Goal: Book appointment/travel/reservation

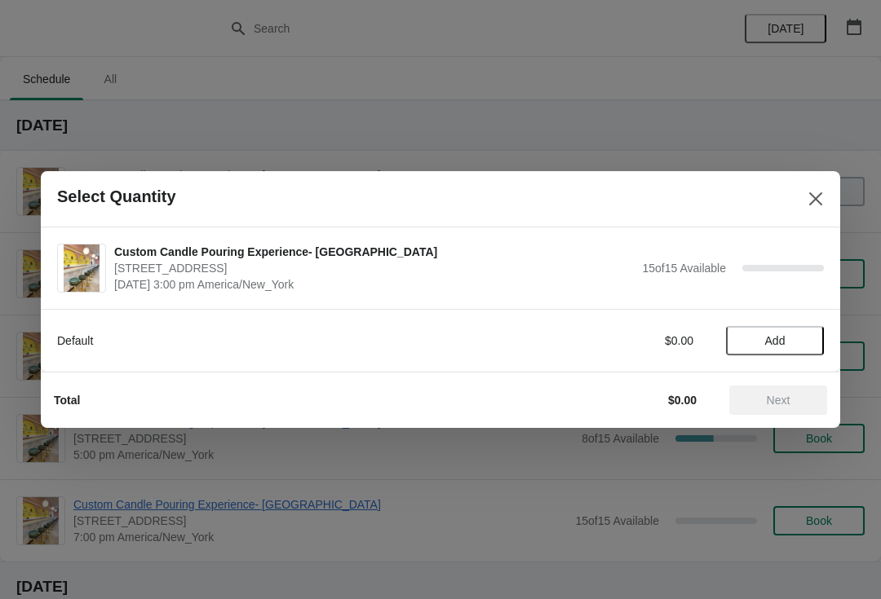
click at [745, 354] on button "Add" at bounding box center [775, 340] width 98 height 29
click at [758, 352] on button "Add" at bounding box center [775, 340] width 98 height 29
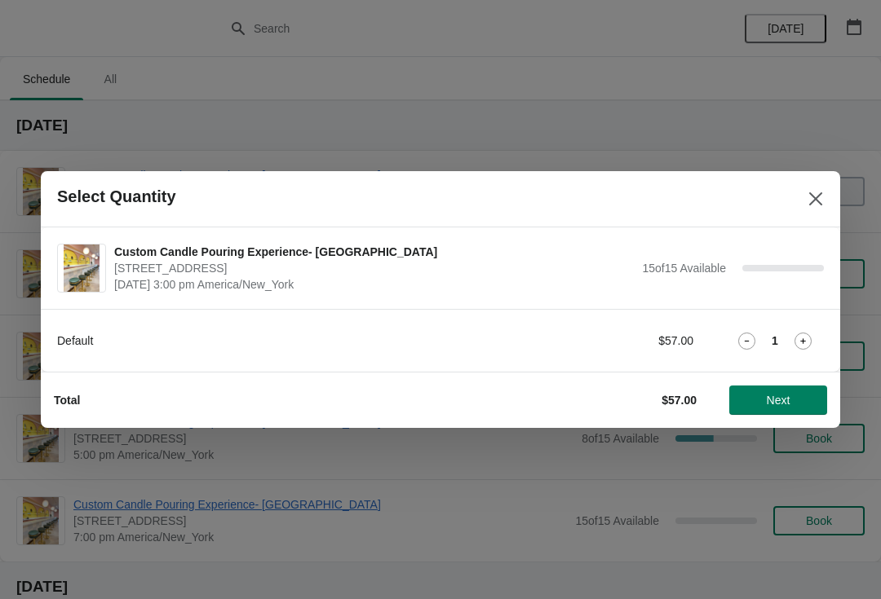
click at [793, 351] on div "Default $57.00 1" at bounding box center [440, 340] width 767 height 29
click at [800, 333] on icon at bounding box center [802, 341] width 17 height 17
click at [806, 346] on icon at bounding box center [802, 341] width 17 height 17
click at [797, 341] on icon at bounding box center [802, 341] width 17 height 17
click at [799, 336] on icon at bounding box center [802, 341] width 17 height 17
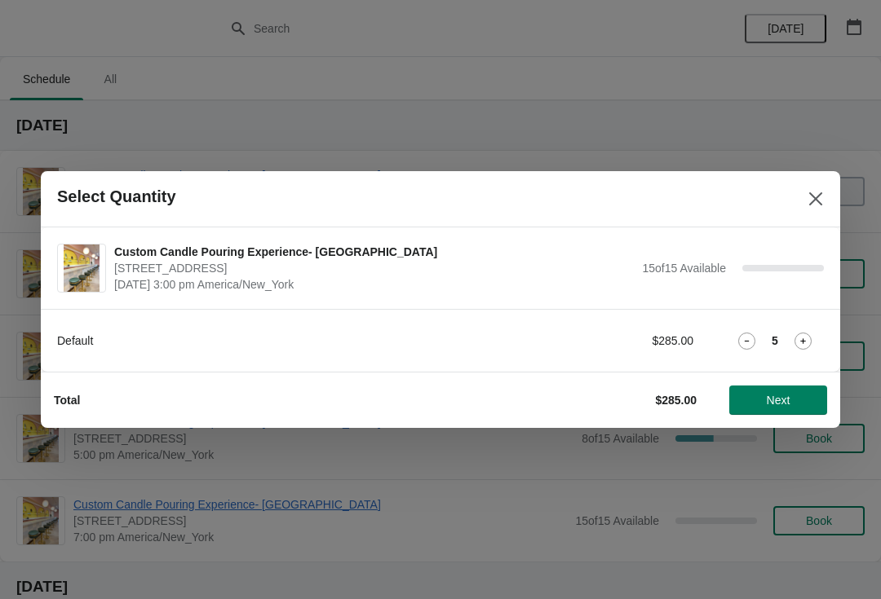
click at [811, 343] on icon at bounding box center [802, 341] width 17 height 17
click at [809, 347] on icon at bounding box center [802, 341] width 17 height 17
click at [806, 348] on icon at bounding box center [802, 341] width 17 height 17
click at [797, 379] on div "Total $456.00 Next" at bounding box center [434, 394] width 786 height 42
click at [794, 342] on icon at bounding box center [802, 341] width 17 height 17
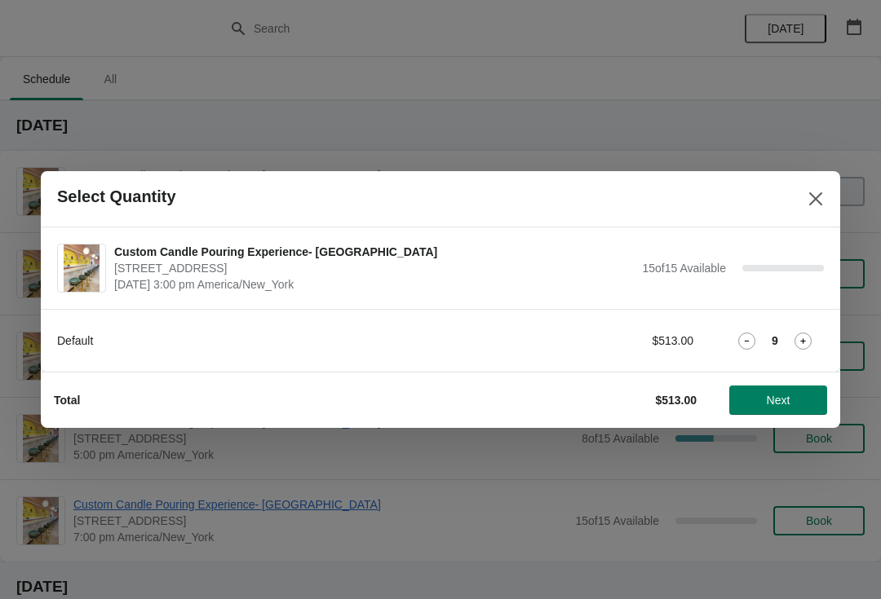
click at [798, 348] on icon at bounding box center [802, 341] width 17 height 17
click at [811, 342] on icon at bounding box center [802, 341] width 17 height 17
click at [805, 347] on icon at bounding box center [802, 341] width 17 height 17
click at [798, 344] on icon at bounding box center [802, 341] width 17 height 17
click at [801, 348] on icon at bounding box center [802, 341] width 17 height 17
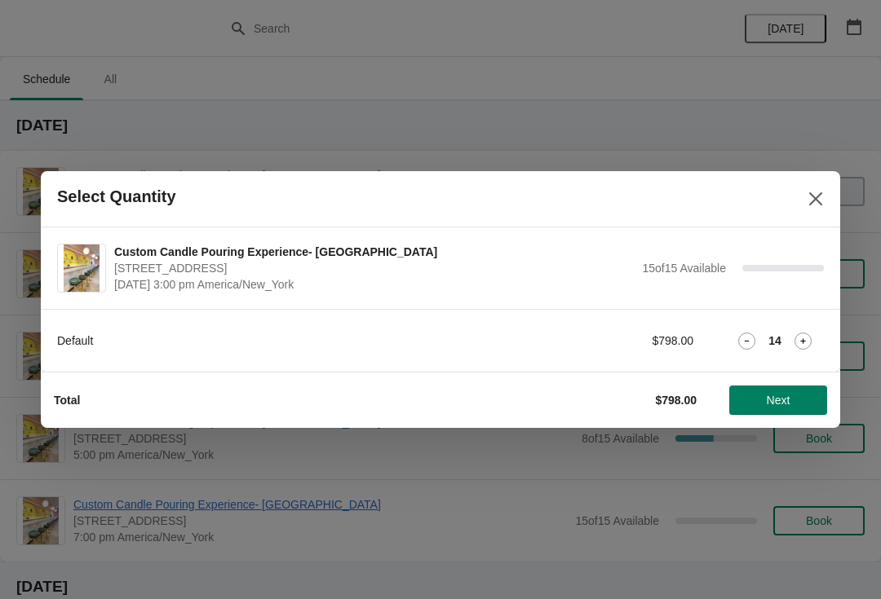
click at [808, 342] on icon at bounding box center [802, 341] width 17 height 17
click at [809, 342] on icon at bounding box center [802, 341] width 17 height 17
click at [731, 347] on div "16" at bounding box center [775, 341] width 98 height 17
click at [749, 348] on icon at bounding box center [746, 341] width 17 height 17
click at [800, 411] on button "Next" at bounding box center [778, 400] width 98 height 29
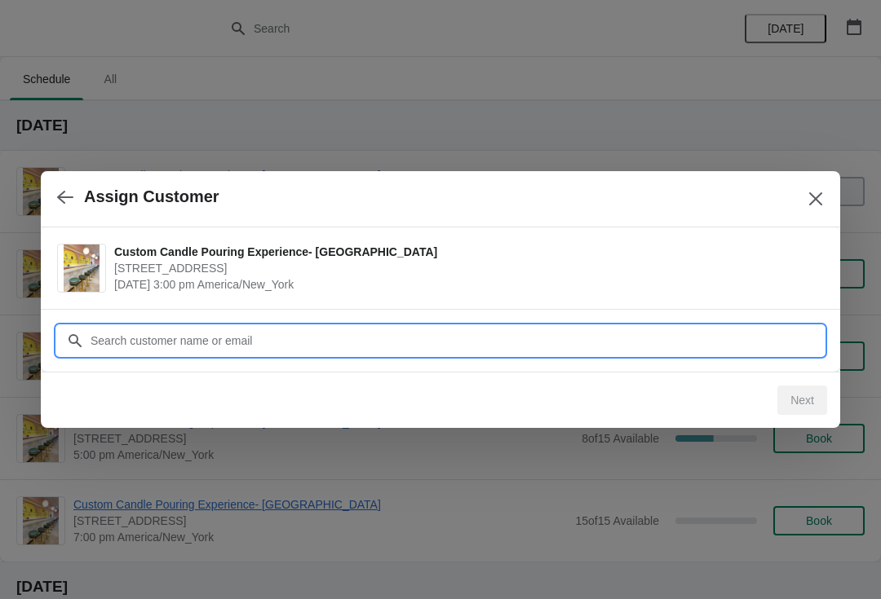
click at [763, 326] on input "Customer" at bounding box center [457, 340] width 734 height 29
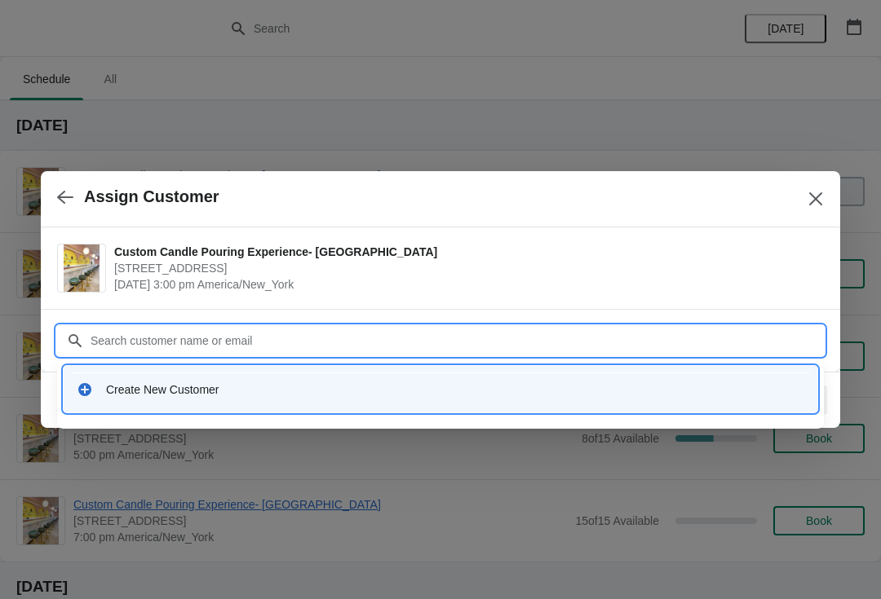
click at [121, 378] on div "Create New Customer" at bounding box center [440, 389] width 740 height 33
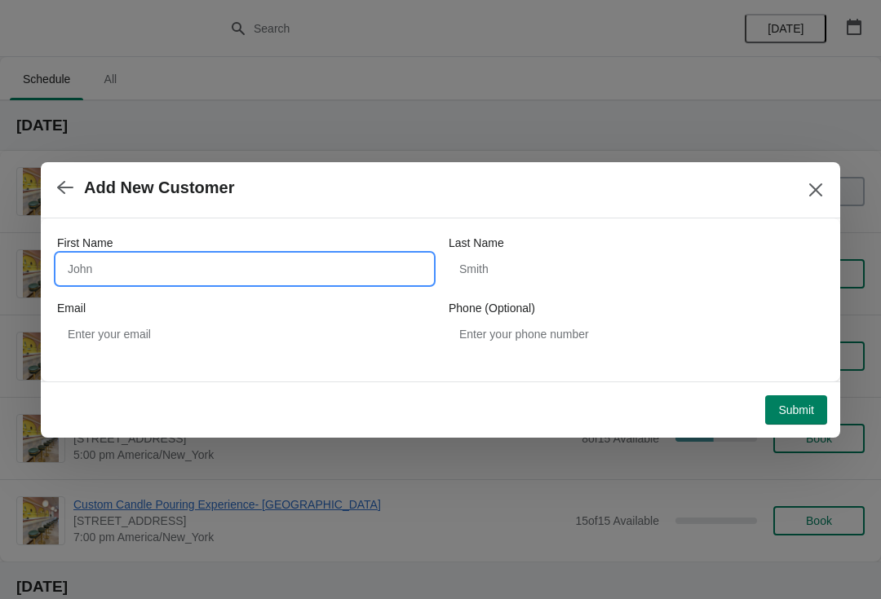
click at [106, 272] on input "First Name" at bounding box center [244, 268] width 375 height 29
type input "[PERSON_NAME]"
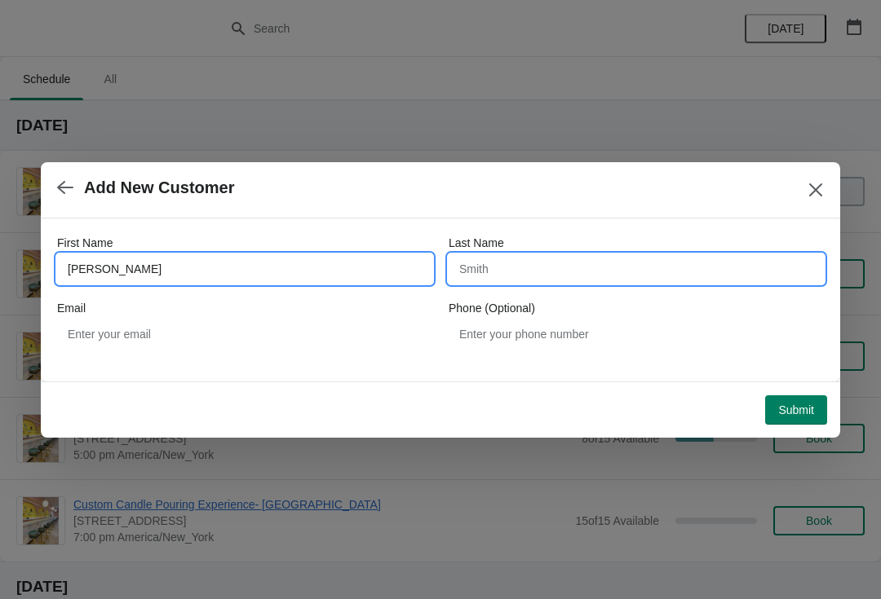
click at [638, 258] on input "Last Name" at bounding box center [636, 268] width 375 height 29
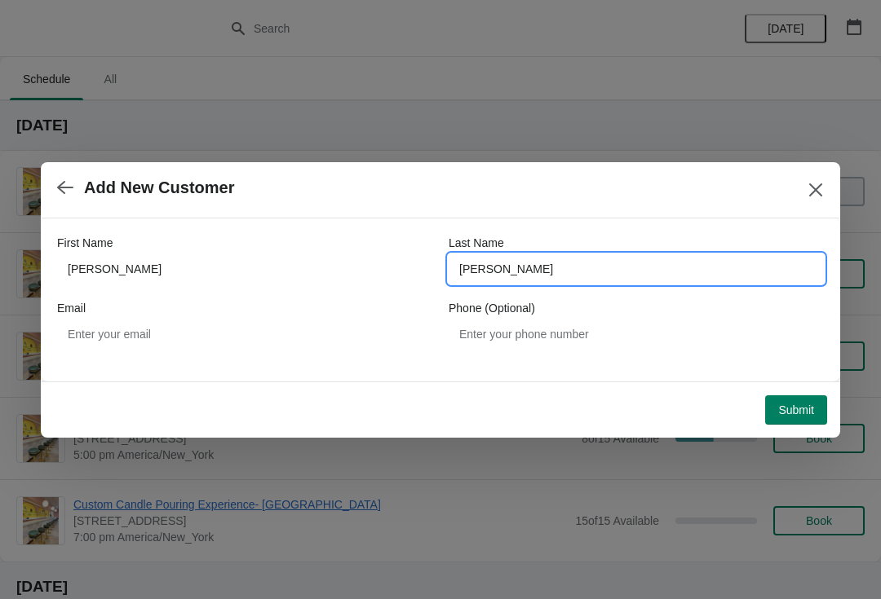
type input "[PERSON_NAME]"
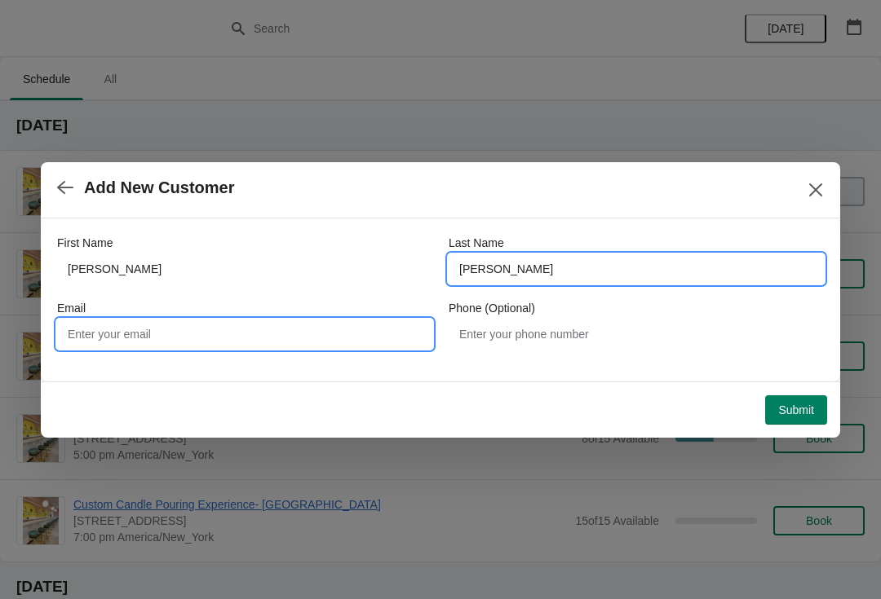
click at [325, 340] on input "Email" at bounding box center [244, 334] width 375 height 29
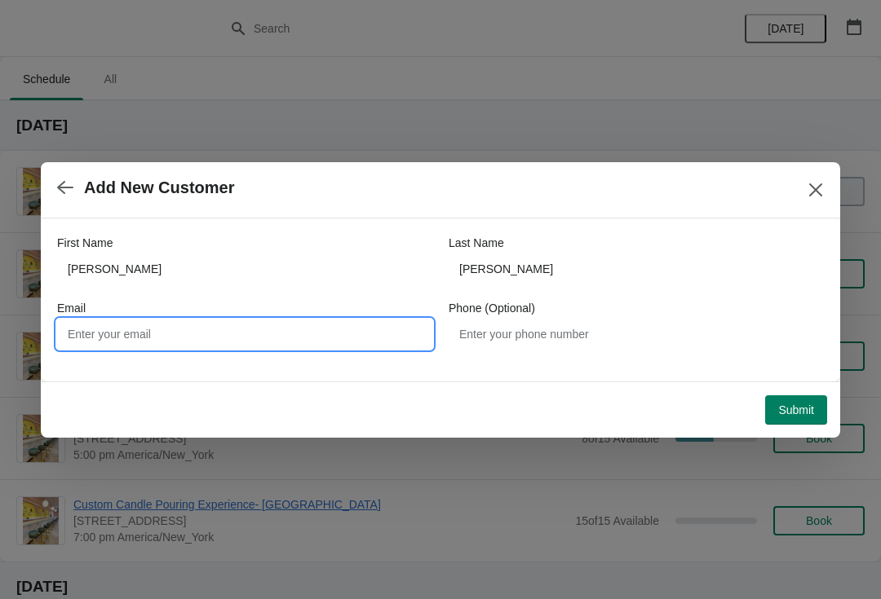
click at [818, 411] on button "Submit" at bounding box center [796, 409] width 62 height 29
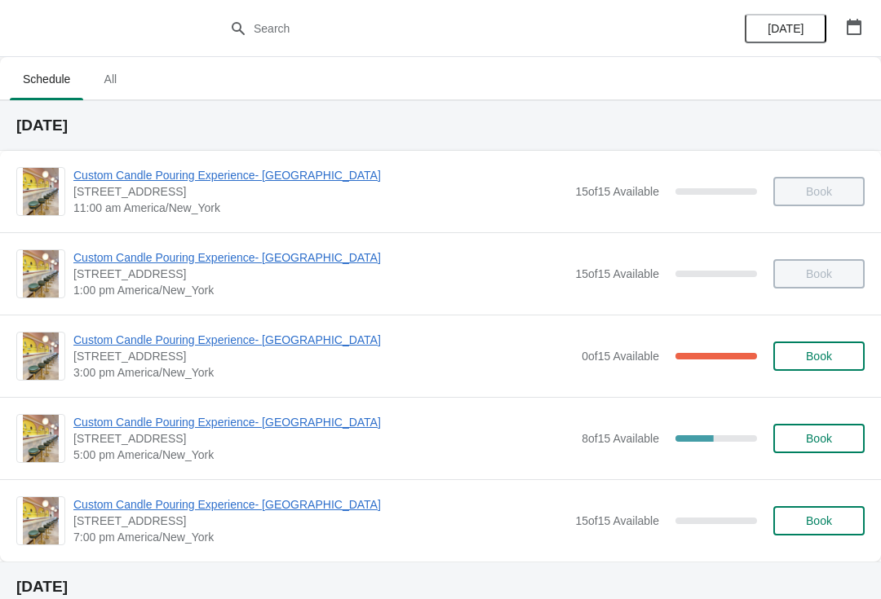
click at [798, 28] on span "[DATE]" at bounding box center [785, 28] width 36 height 13
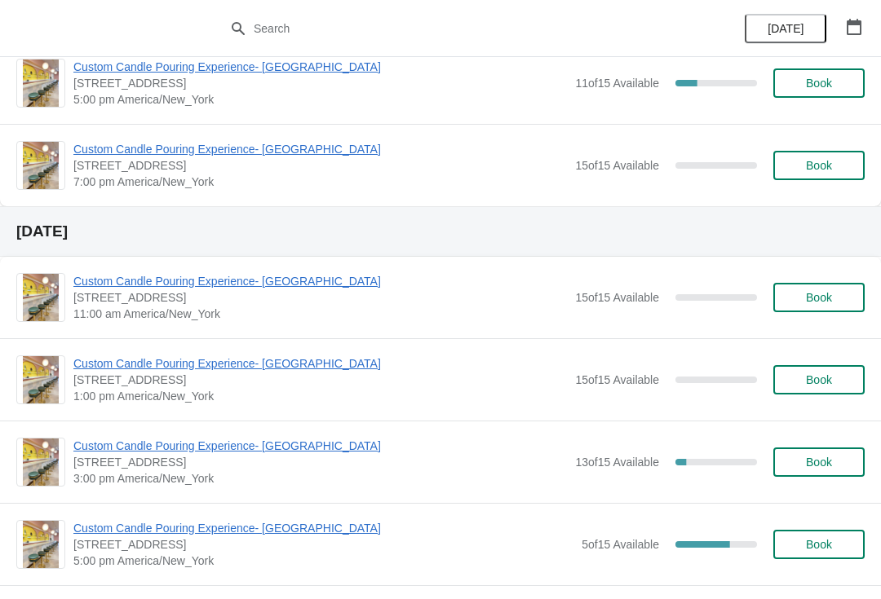
scroll to position [1282, 0]
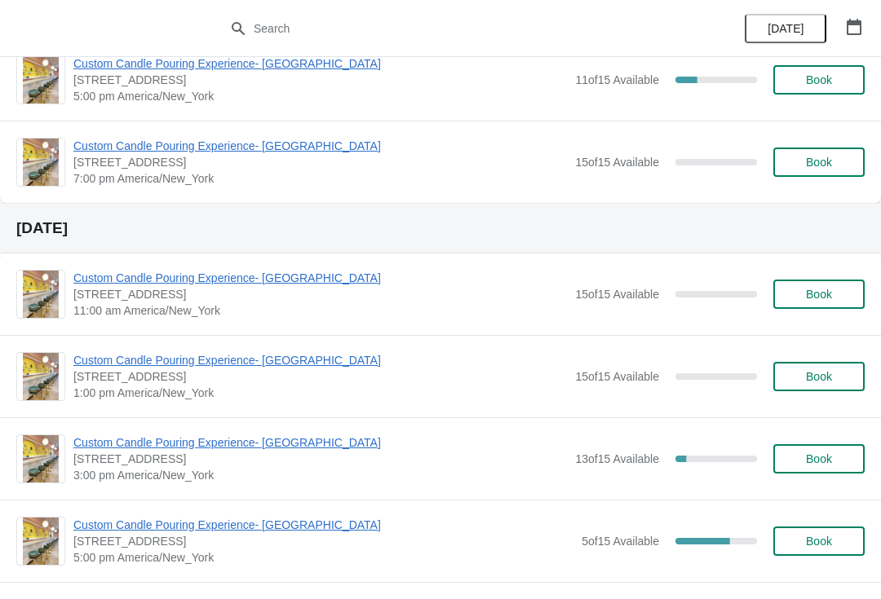
click at [826, 292] on span "Book" at bounding box center [819, 294] width 26 height 13
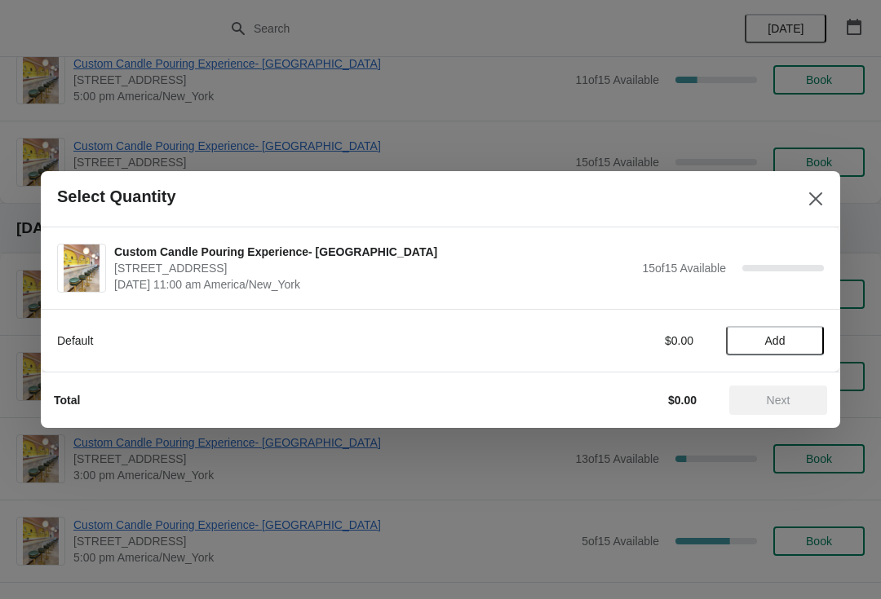
click at [780, 343] on span "Add" at bounding box center [775, 340] width 20 height 13
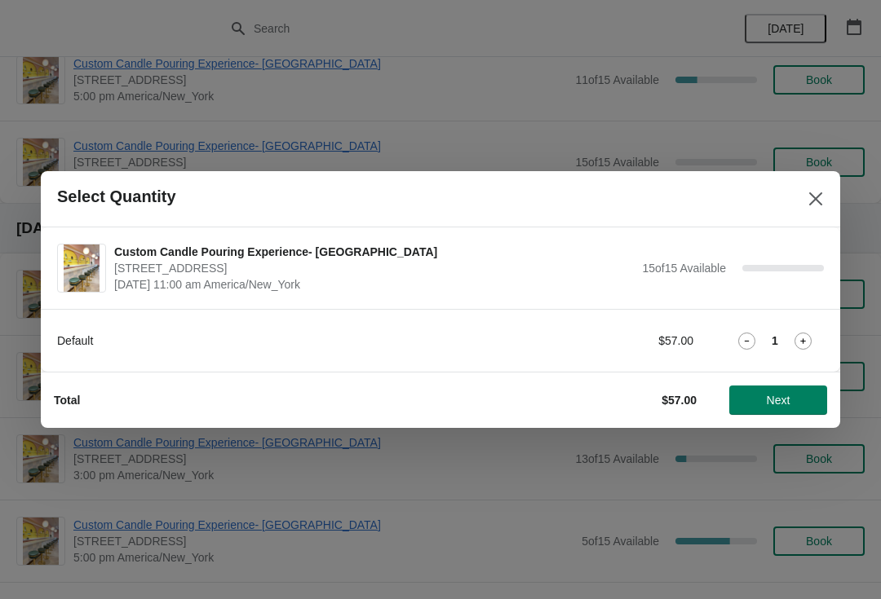
click at [802, 348] on icon at bounding box center [802, 341] width 17 height 17
click at [793, 352] on div "Default $114.00 2" at bounding box center [440, 340] width 767 height 29
click at [795, 348] on icon at bounding box center [802, 341] width 17 height 17
click at [798, 352] on div "Default $171.00 3" at bounding box center [440, 340] width 767 height 29
click at [799, 343] on icon at bounding box center [802, 341] width 17 height 17
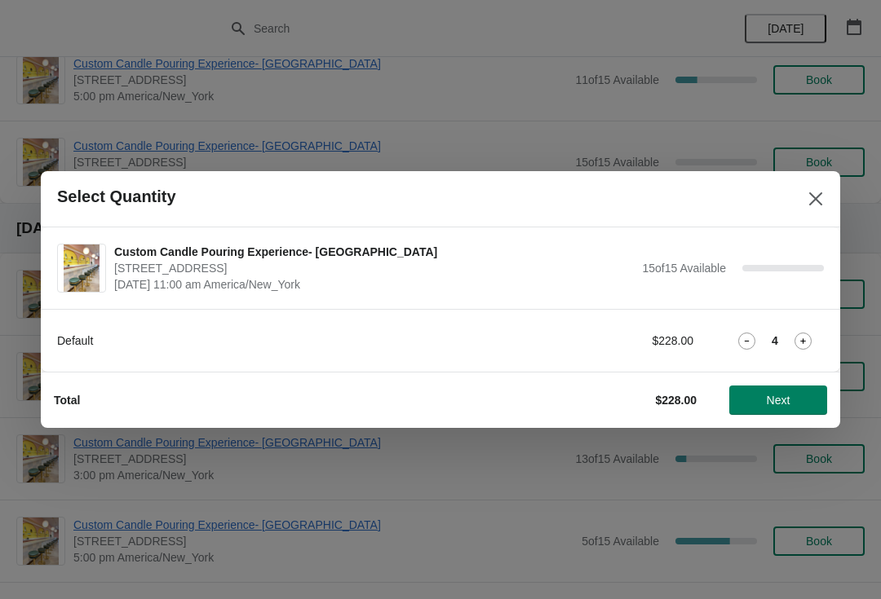
click at [798, 339] on icon at bounding box center [802, 341] width 17 height 17
click at [800, 342] on icon at bounding box center [802, 341] width 17 height 17
click at [799, 339] on icon at bounding box center [802, 341] width 17 height 17
click at [800, 344] on icon at bounding box center [802, 341] width 17 height 17
click at [798, 346] on icon at bounding box center [802, 341] width 17 height 17
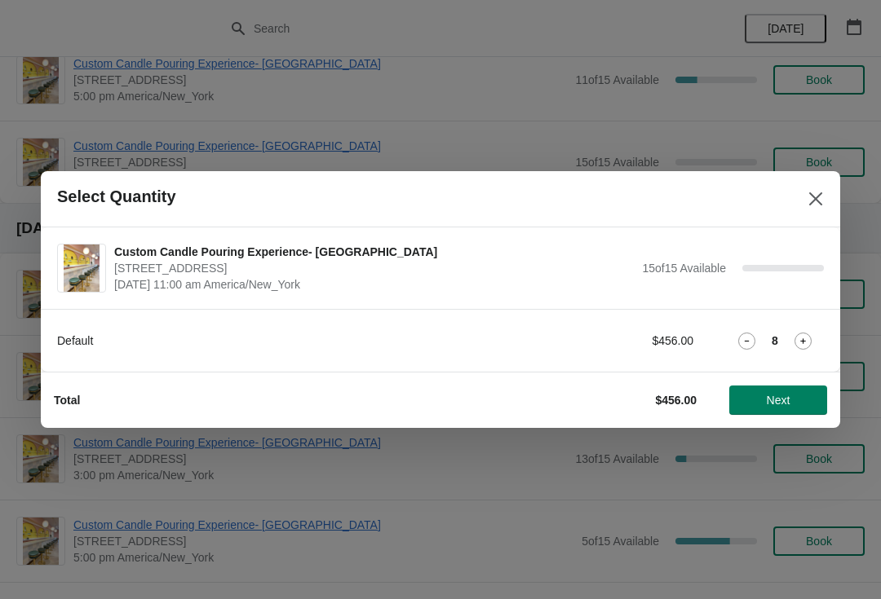
click at [790, 354] on div "Default $456.00 8" at bounding box center [440, 340] width 767 height 29
click at [810, 339] on icon at bounding box center [802, 341] width 17 height 17
click at [803, 346] on icon at bounding box center [802, 341] width 17 height 17
click at [803, 340] on icon at bounding box center [803, 341] width 6 height 6
click at [786, 407] on span "Next" at bounding box center [779, 400] width 24 height 13
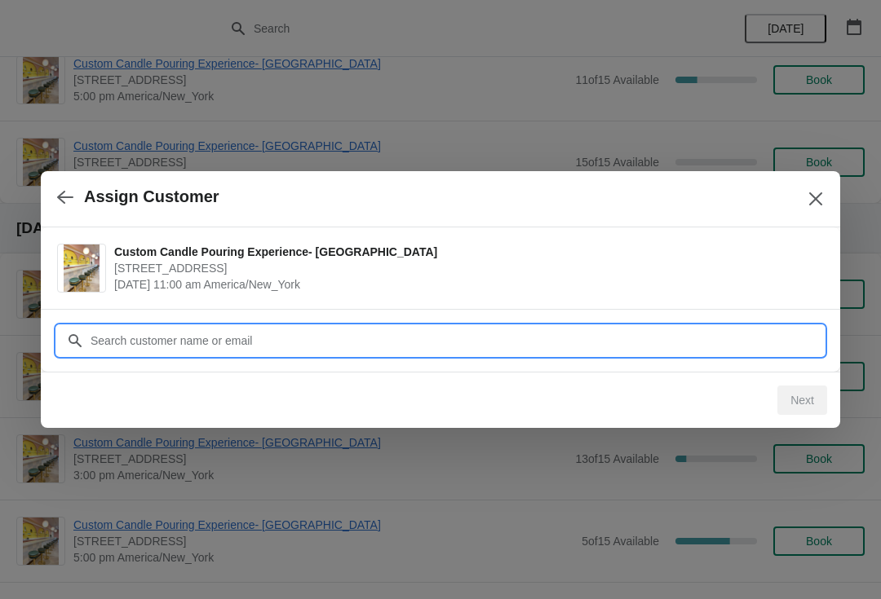
click at [729, 344] on input "Customer" at bounding box center [457, 340] width 734 height 29
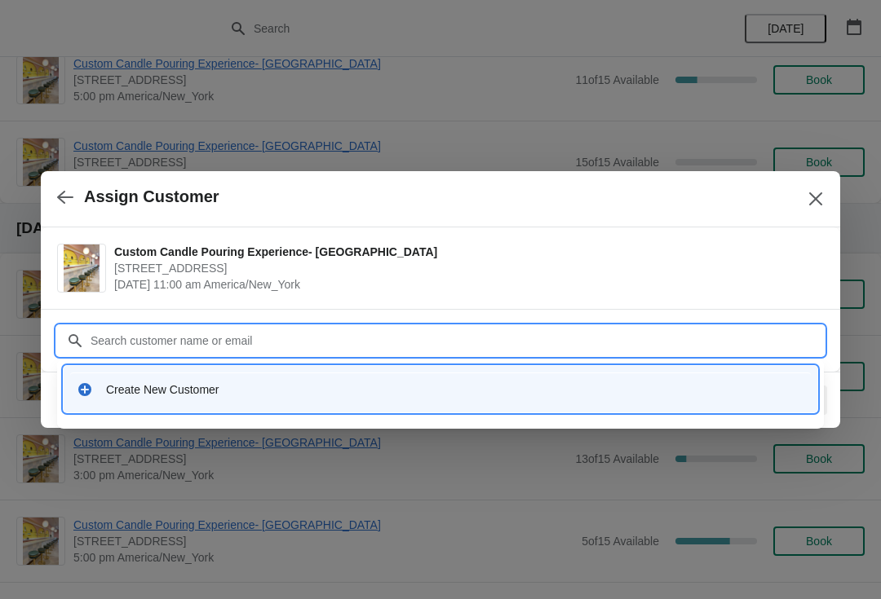
click at [684, 390] on div "Create New Customer" at bounding box center [455, 390] width 698 height 16
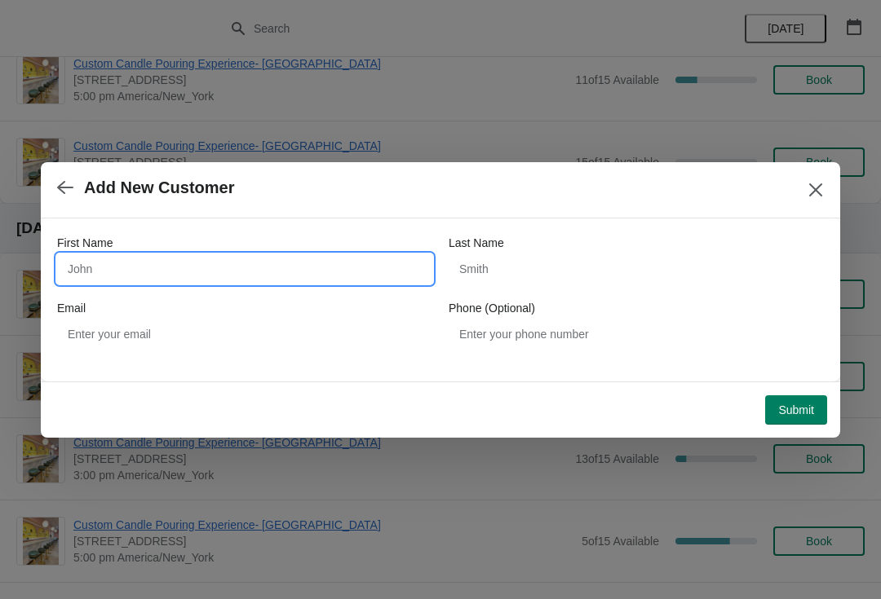
click at [309, 255] on input "First Name" at bounding box center [244, 268] width 375 height 29
type input "Bianaca"
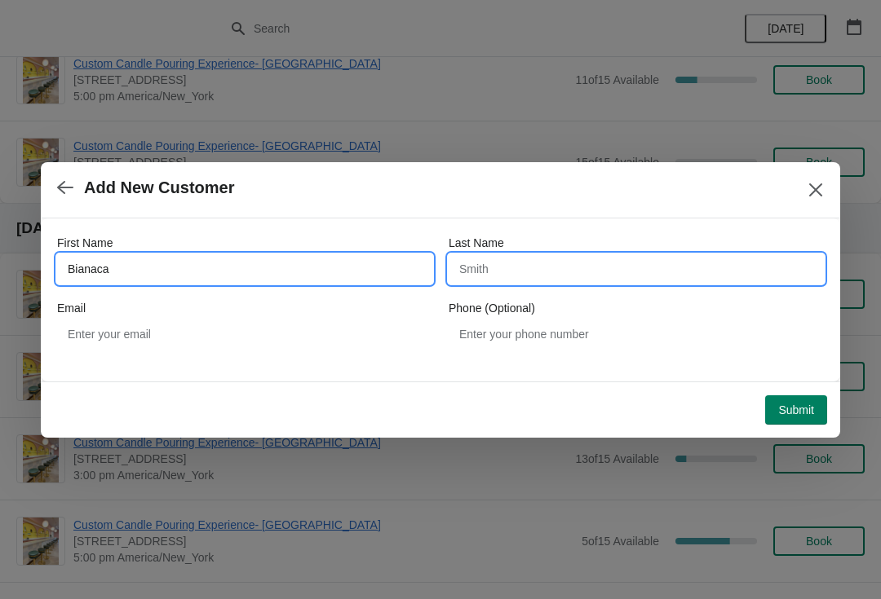
click at [678, 277] on input "Last Name" at bounding box center [636, 268] width 375 height 29
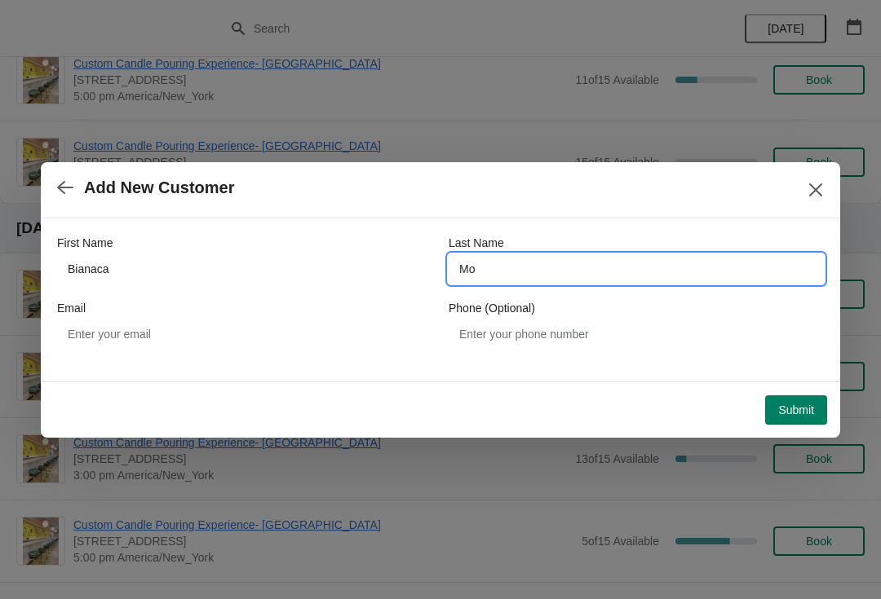
type input "M"
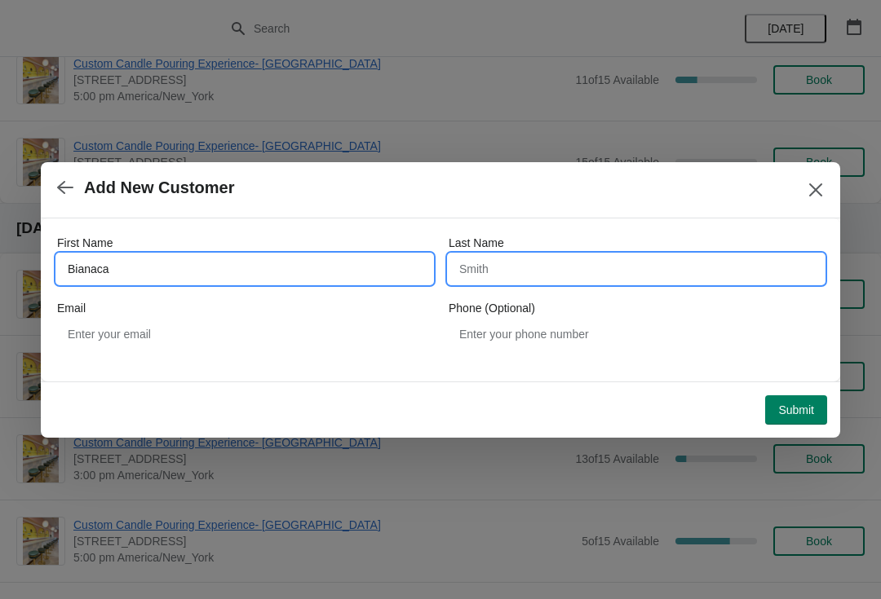
click at [302, 267] on input "Bianaca" at bounding box center [244, 268] width 375 height 29
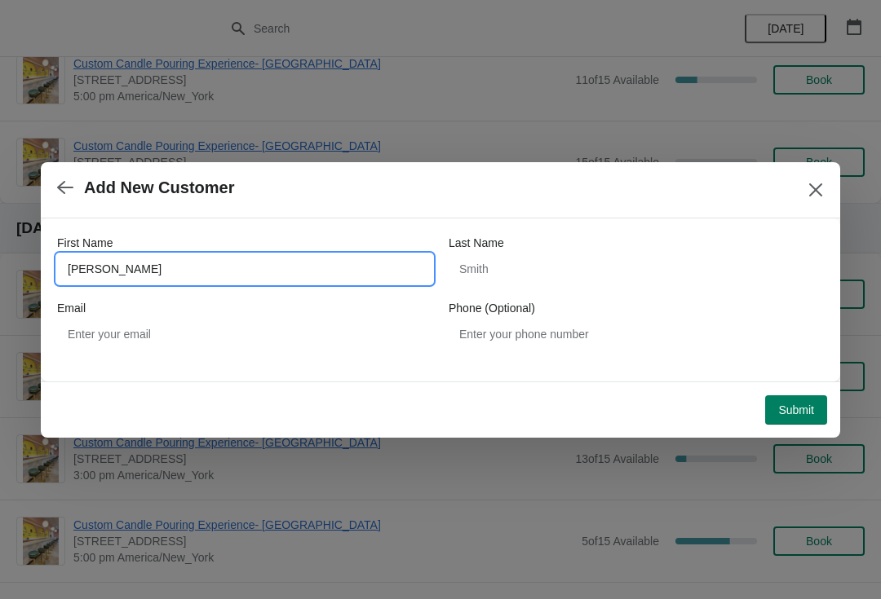
type input "Bianaca morbito"
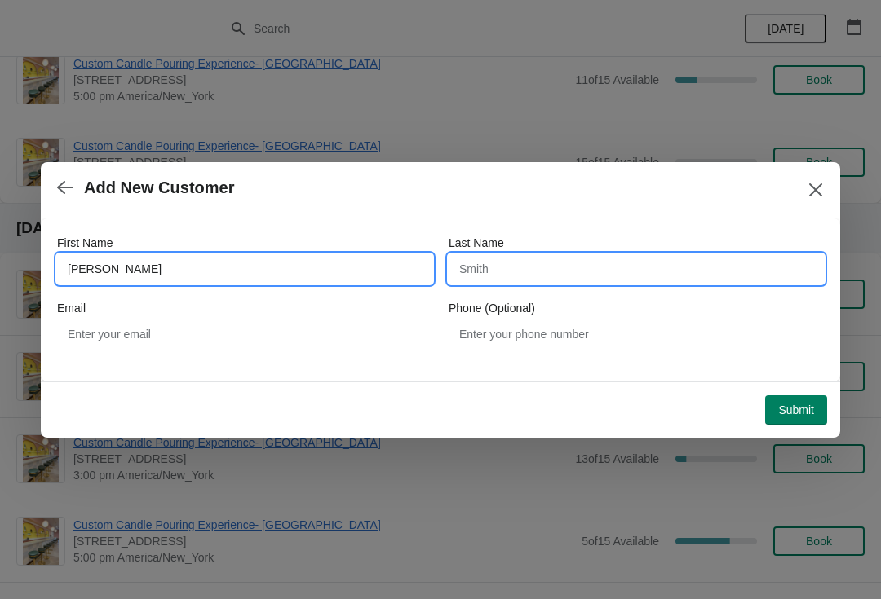
click at [626, 272] on input "Last Name" at bounding box center [636, 268] width 375 height 29
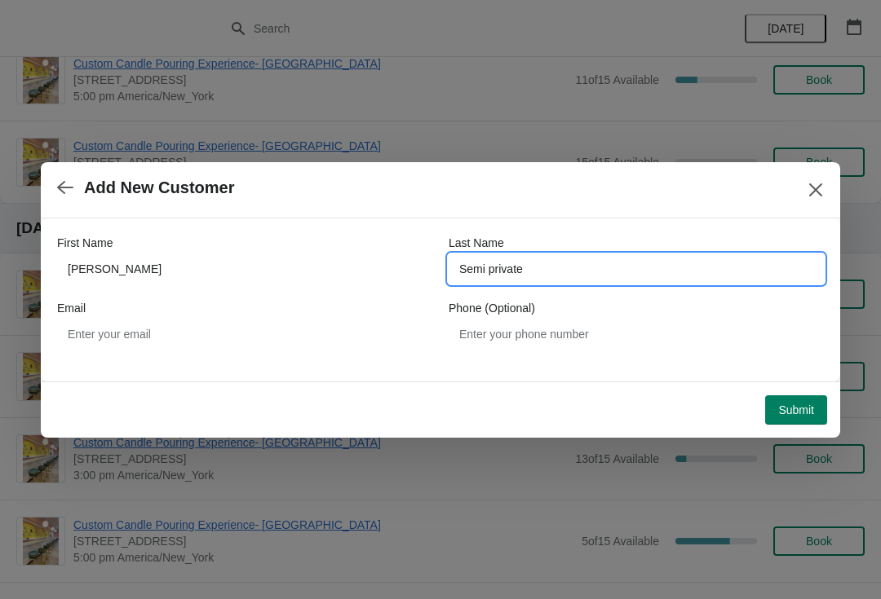
type input "Semi private"
click at [814, 422] on button "Submit" at bounding box center [796, 409] width 62 height 29
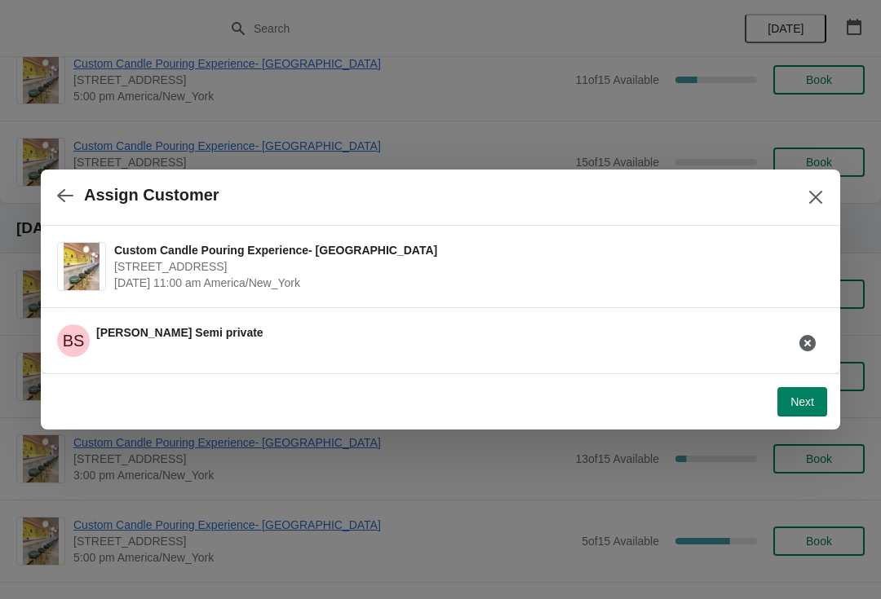
click at [631, 338] on div "BS Bianaca morbito Semi private" at bounding box center [434, 335] width 780 height 46
click at [632, 270] on span "[STREET_ADDRESS]" at bounding box center [464, 267] width 701 height 16
click at [802, 401] on span "Next" at bounding box center [802, 401] width 24 height 13
select select "Friend"
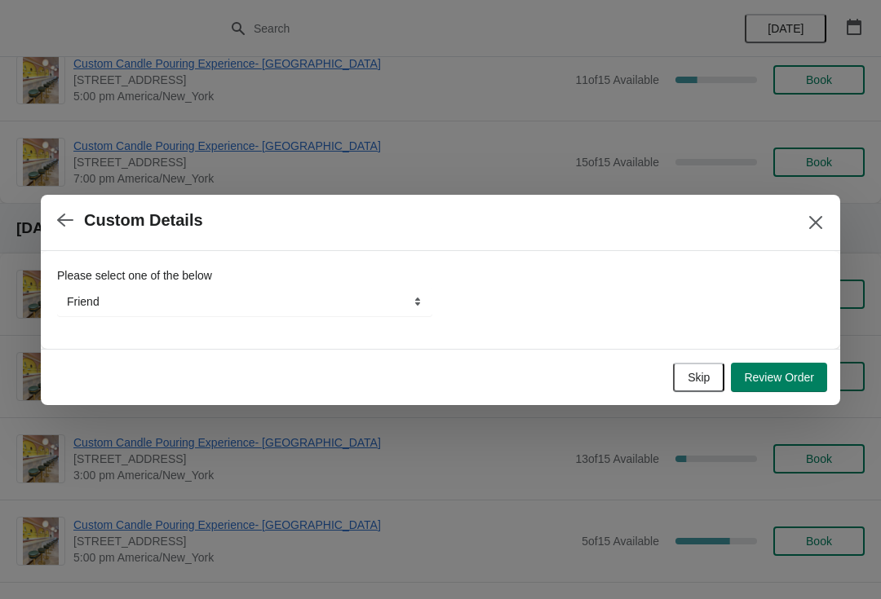
click at [802, 382] on span "Review Order" at bounding box center [779, 377] width 70 height 13
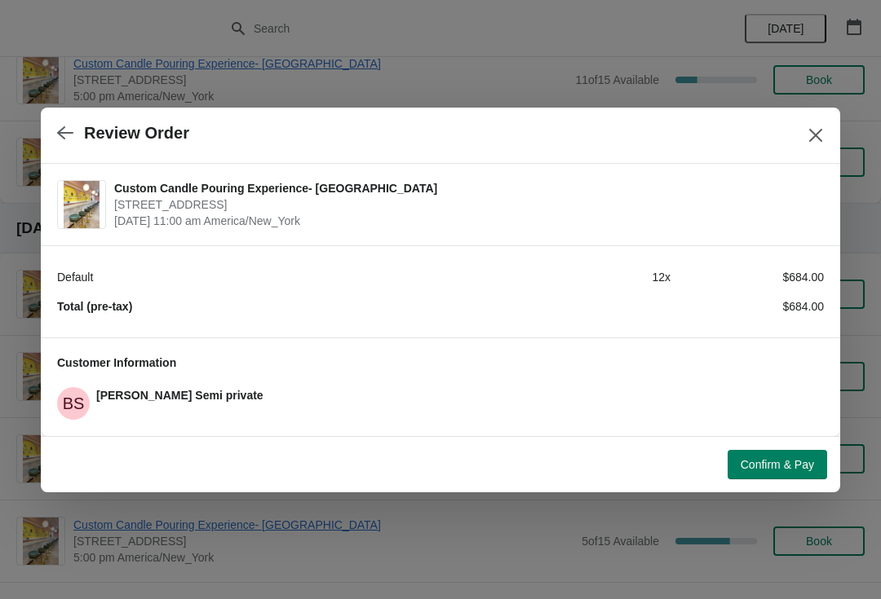
click at [804, 463] on span "Confirm & Pay" at bounding box center [776, 464] width 73 height 13
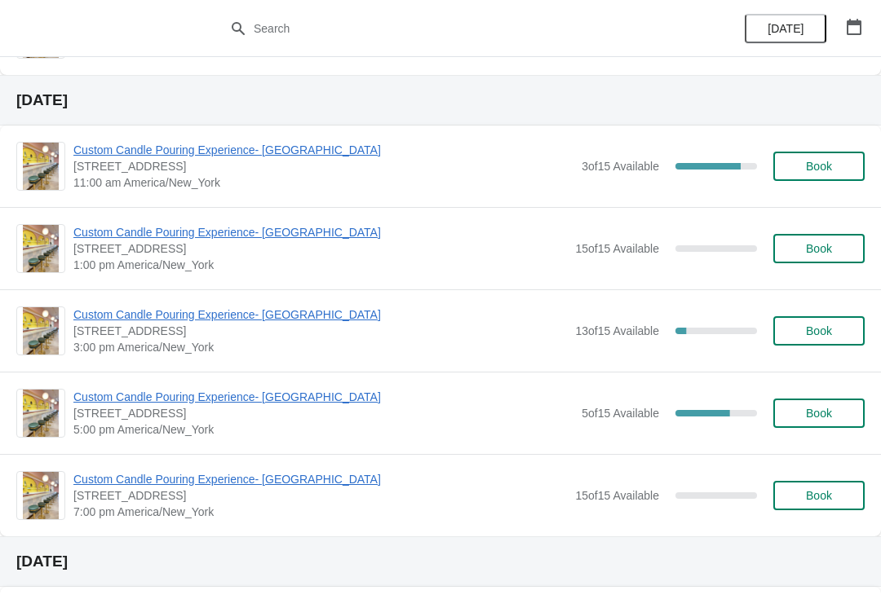
scroll to position [1411, 0]
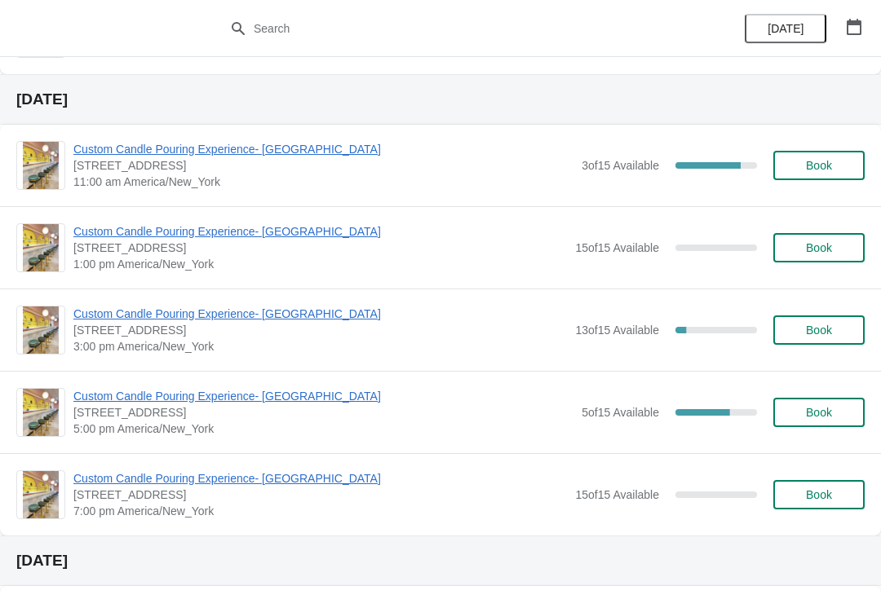
click at [259, 398] on span "Custom Candle Pouring Experience- [GEOGRAPHIC_DATA]" at bounding box center [323, 396] width 500 height 16
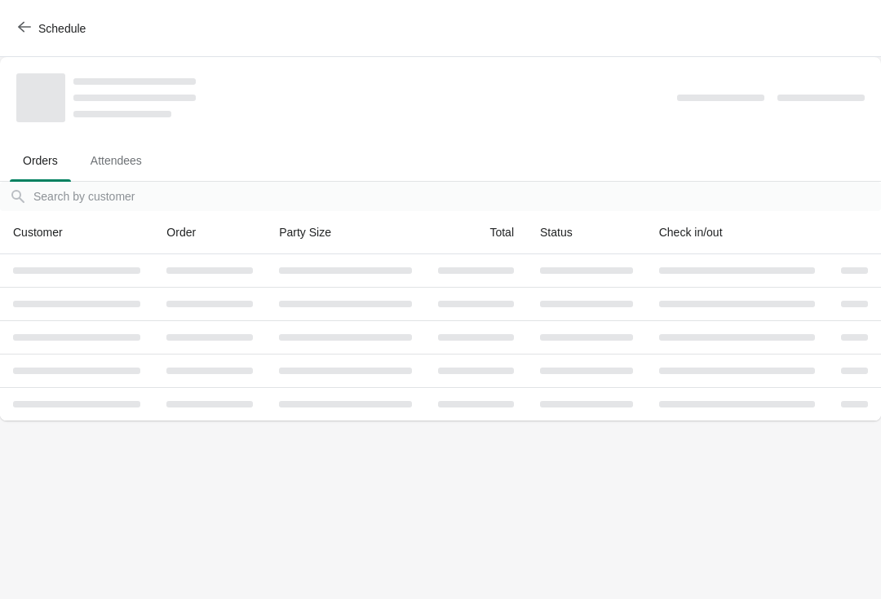
scroll to position [0, 0]
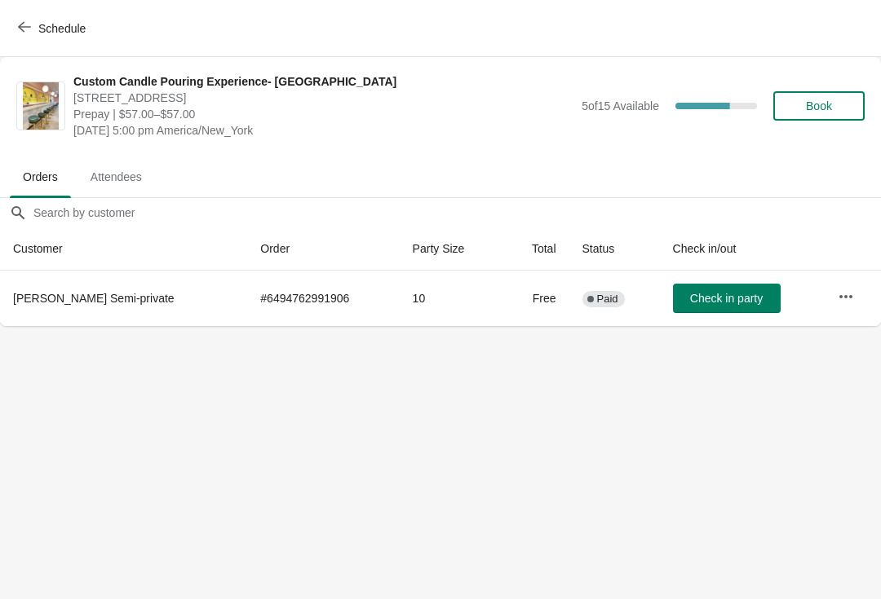
click at [51, 22] on span "Schedule" at bounding box center [61, 28] width 47 height 13
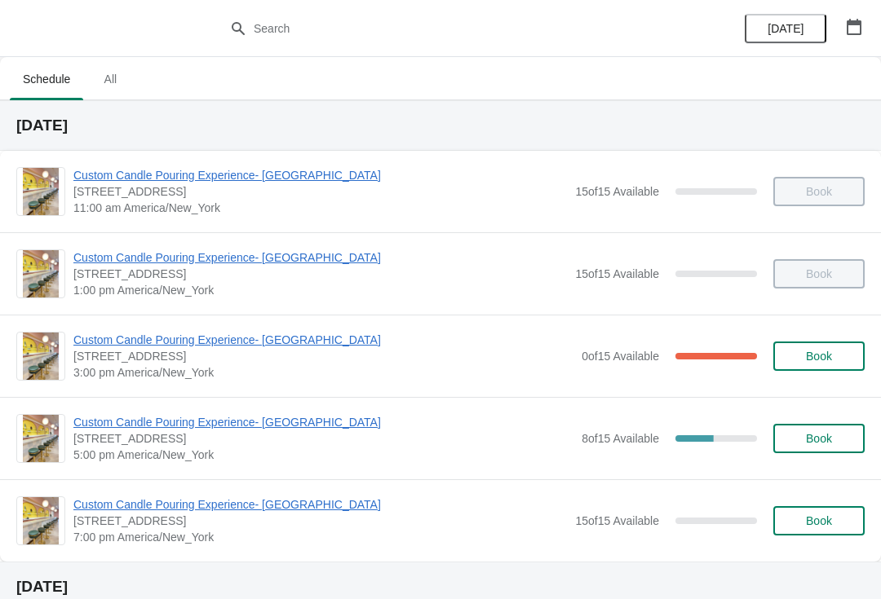
click at [785, 29] on span "[DATE]" at bounding box center [785, 28] width 36 height 13
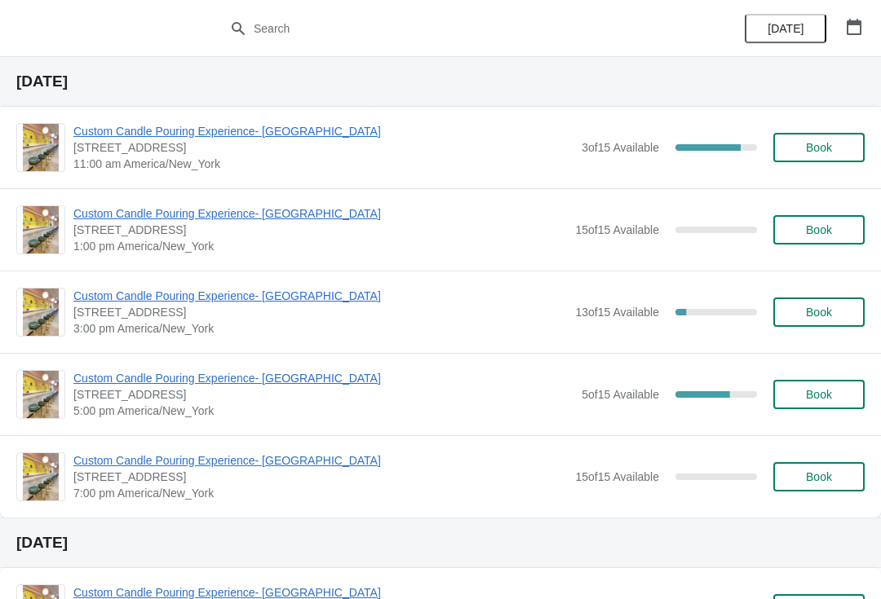
scroll to position [1430, 0]
